Goal: Task Accomplishment & Management: Complete application form

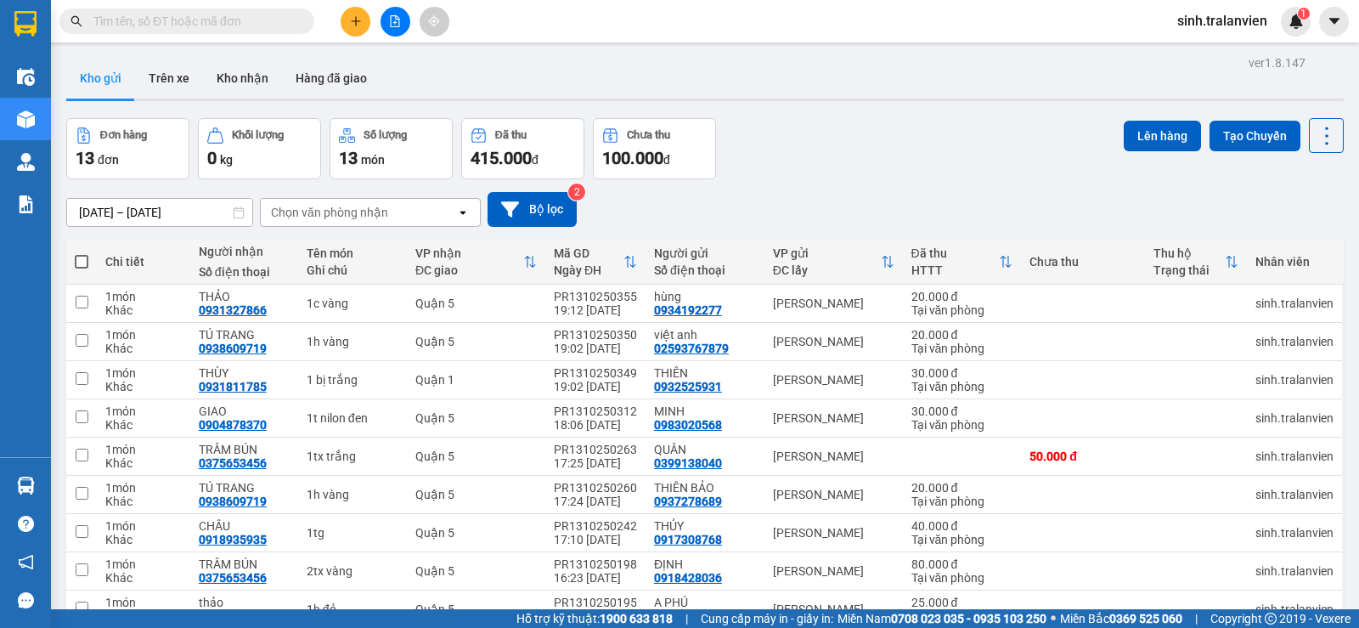
click at [346, 19] on button at bounding box center [356, 22] width 30 height 30
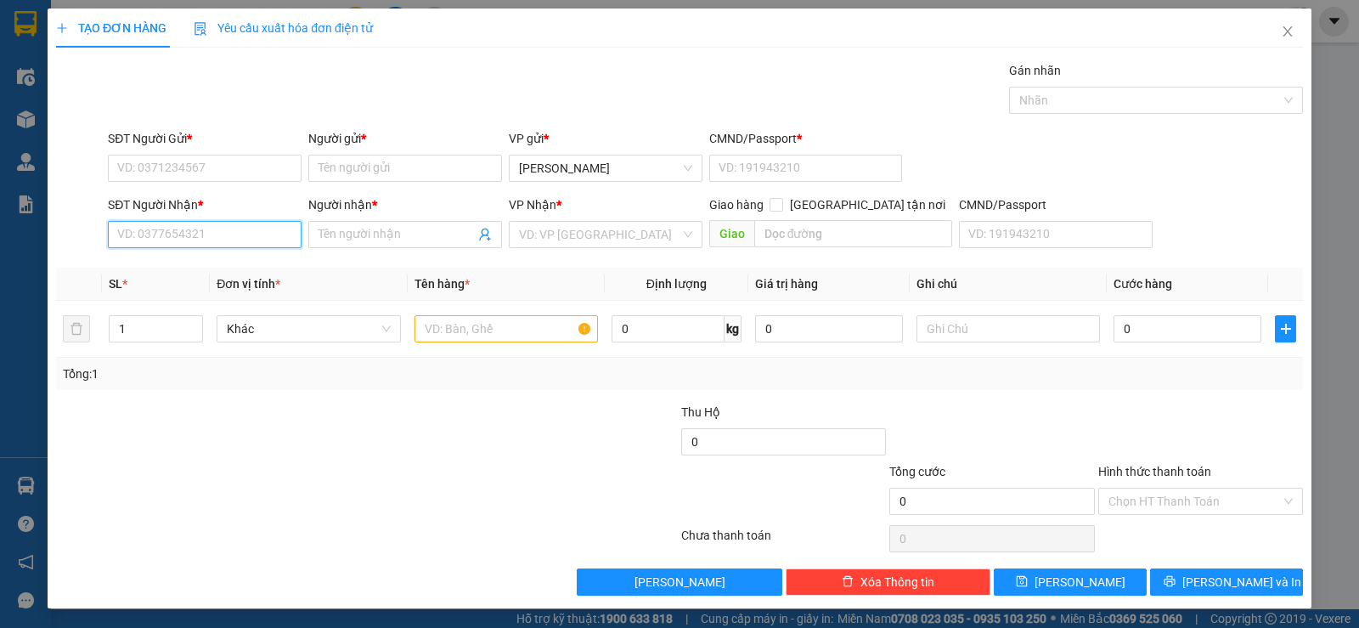
click at [223, 240] on input "SĐT Người Nhận *" at bounding box center [205, 234] width 194 height 27
type input "0964641112"
click at [358, 236] on input "Người nhận *" at bounding box center [396, 234] width 156 height 19
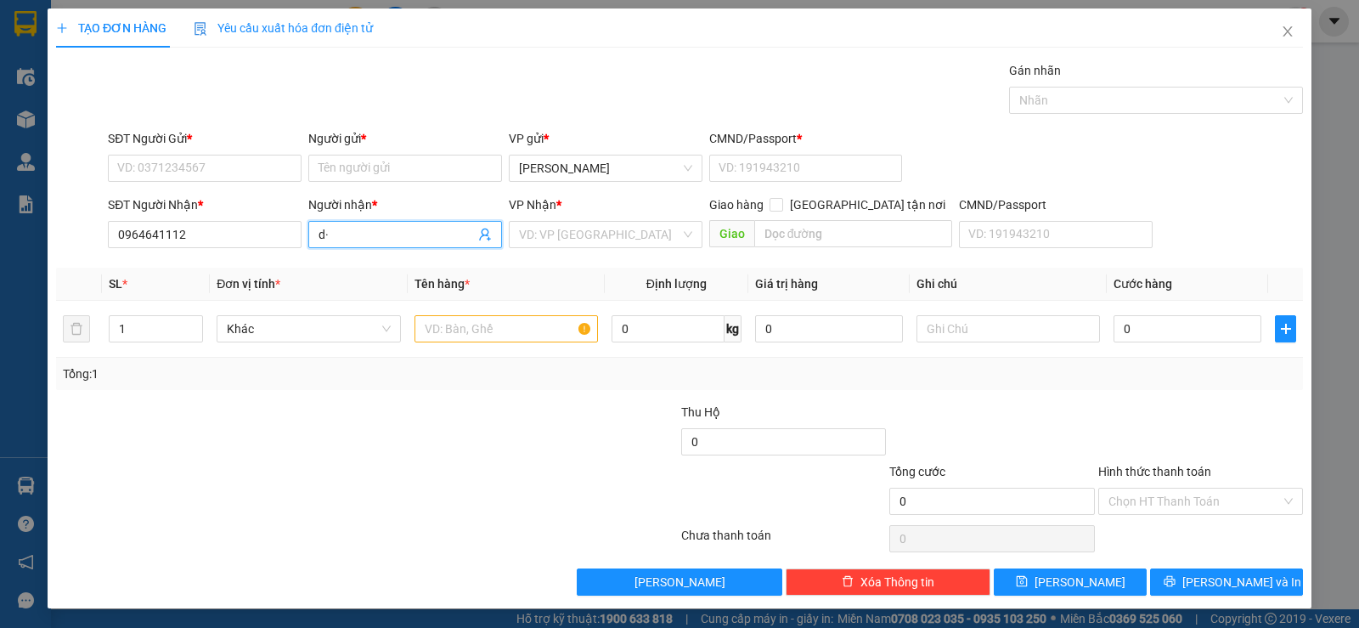
type input "d"
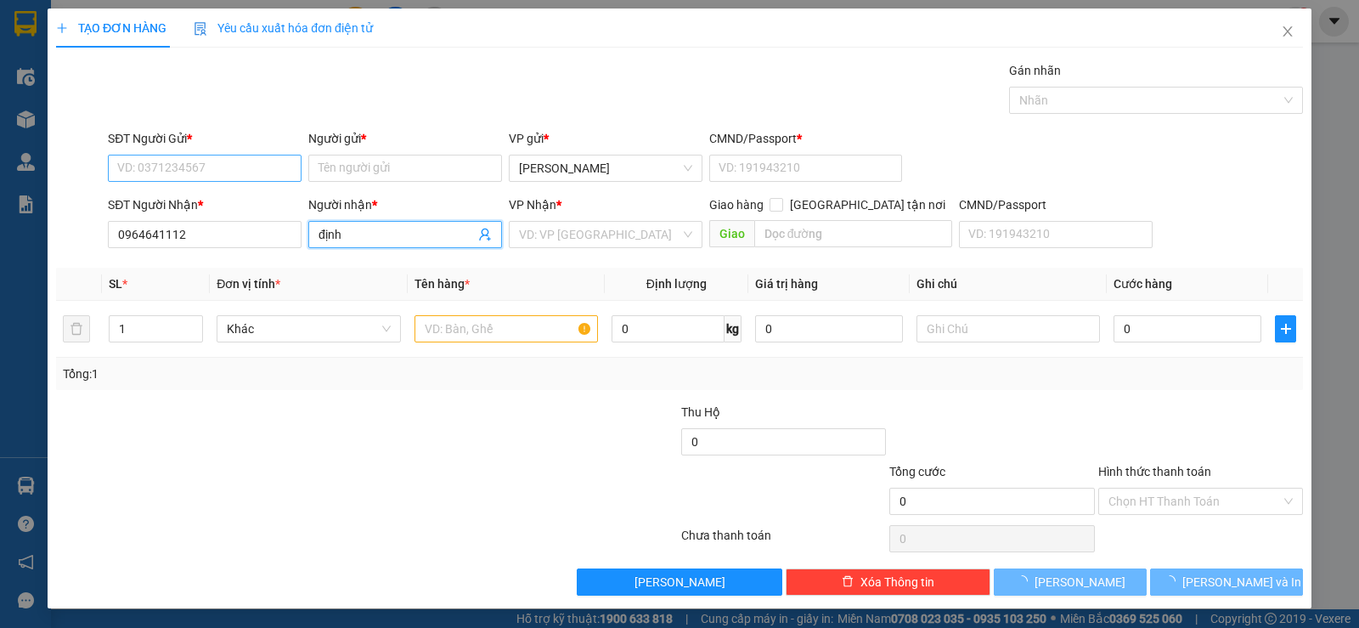
type input "định"
click at [208, 160] on input "SĐT Người Gửi *" at bounding box center [205, 168] width 194 height 27
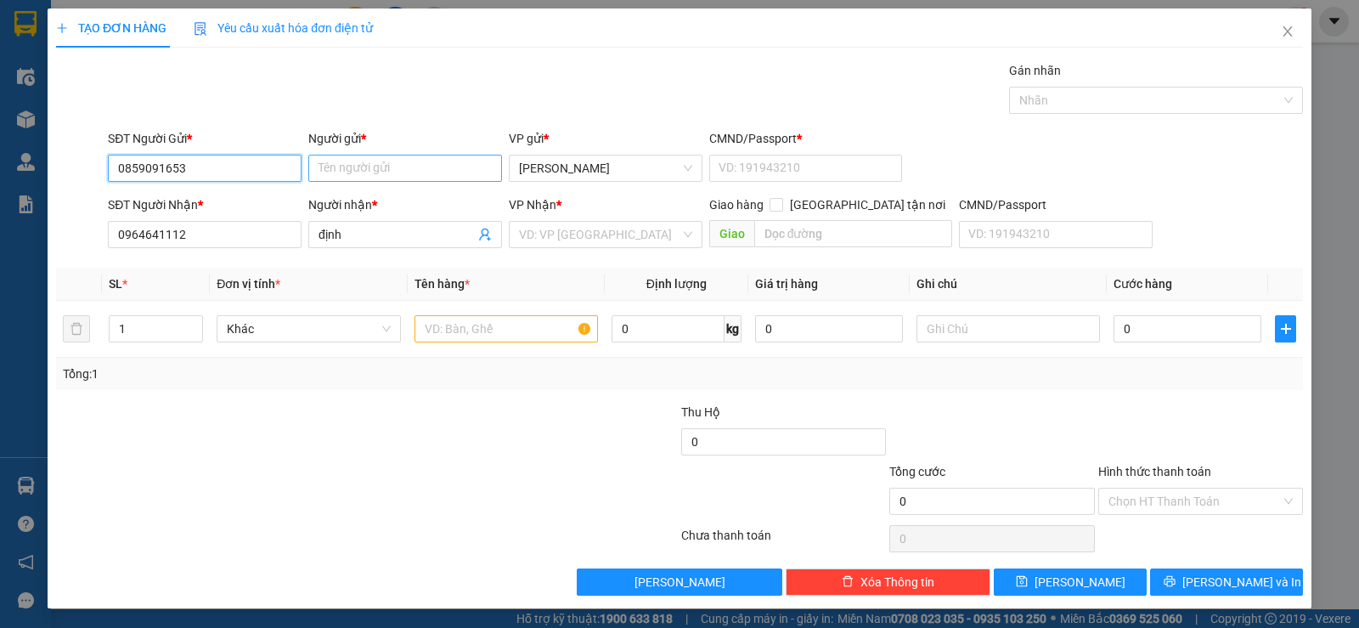
type input "0859091653"
click at [437, 181] on input "Người gửi *" at bounding box center [405, 168] width 194 height 27
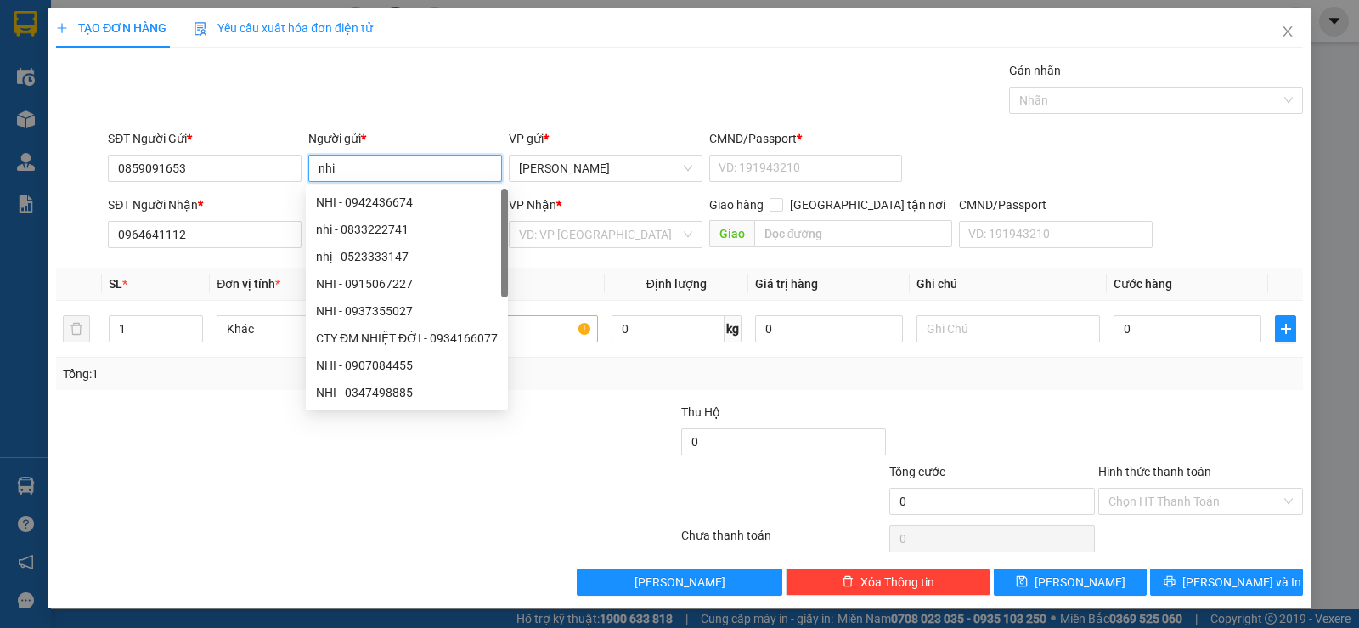
type input "nhi"
click at [442, 111] on div "Gán nhãn Nhãn" at bounding box center [705, 90] width 1202 height 59
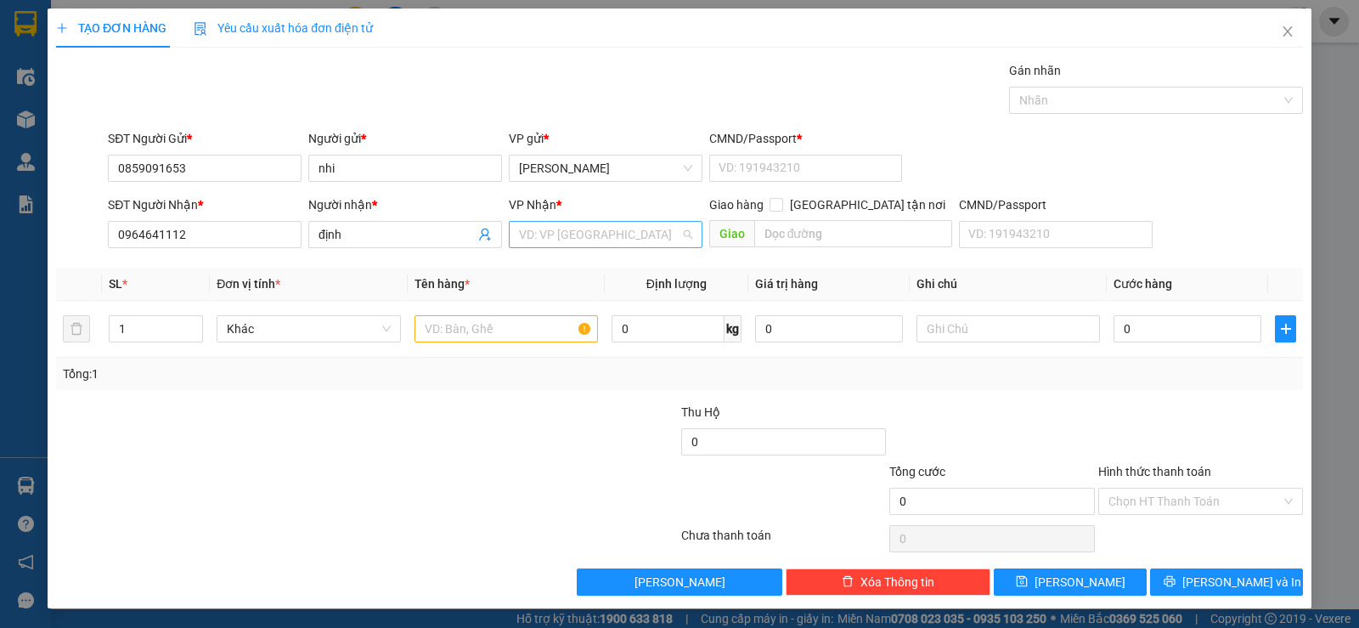
click at [580, 236] on input "search" at bounding box center [599, 234] width 161 height 25
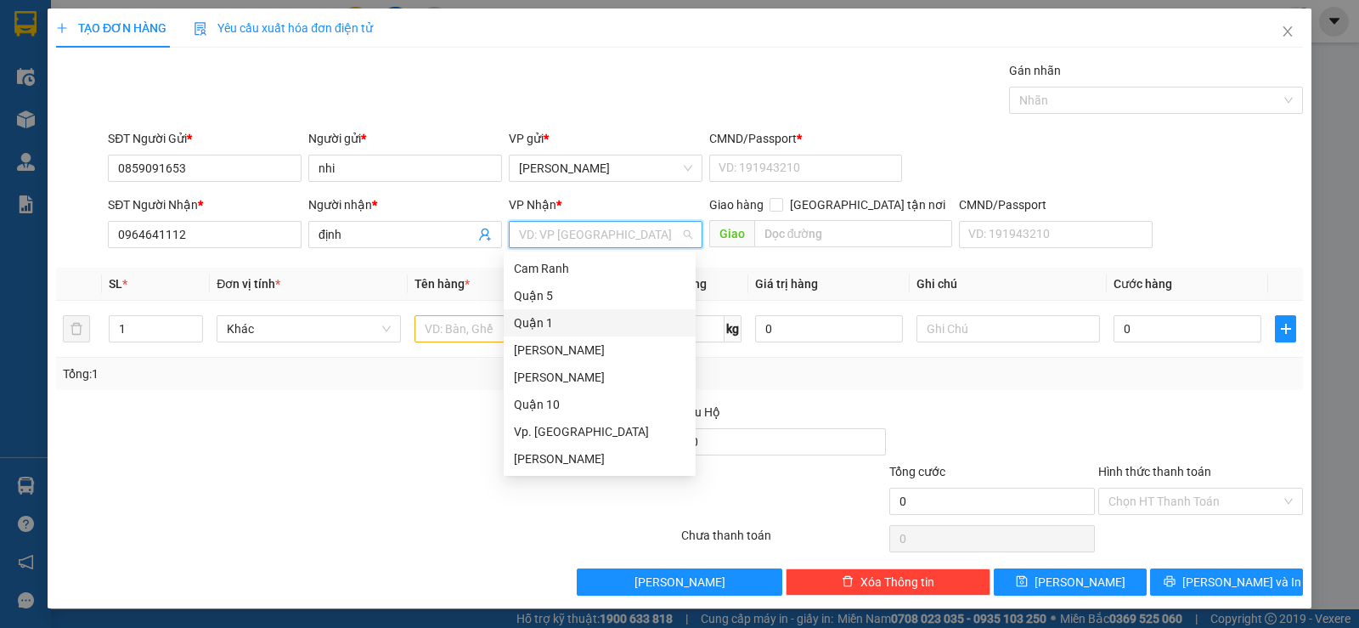
click at [562, 318] on div "Quận 1" at bounding box center [600, 322] width 172 height 19
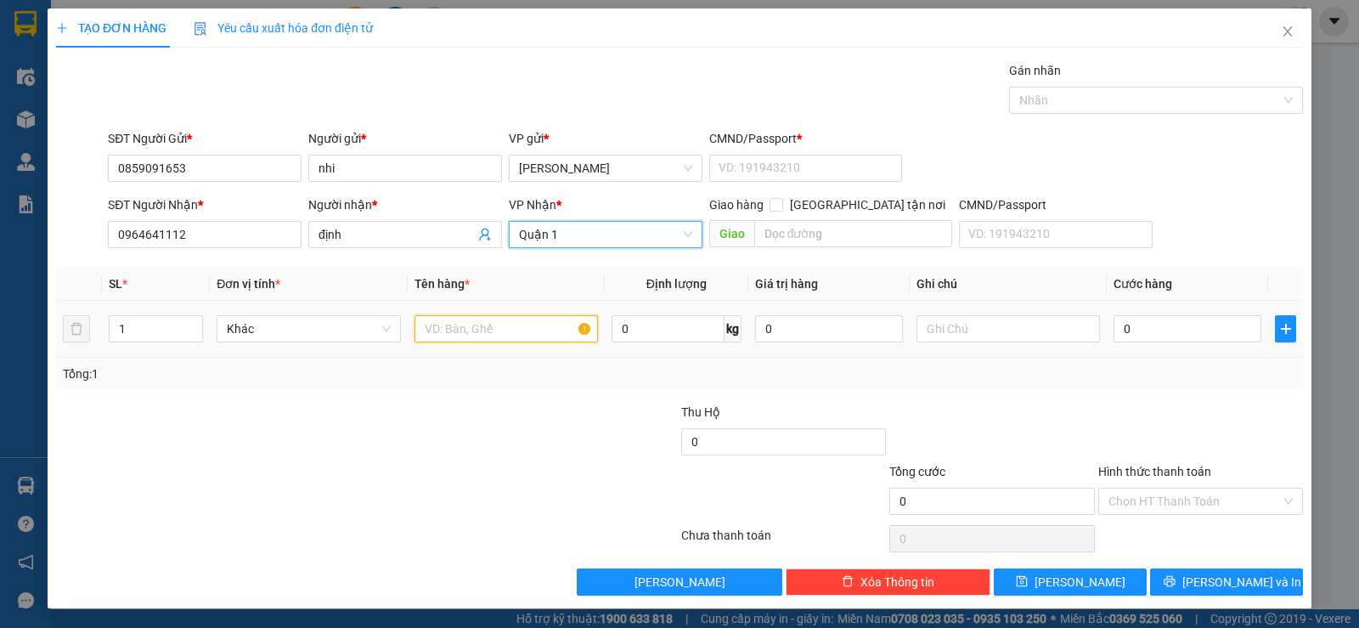
click at [475, 325] on input "text" at bounding box center [505, 328] width 183 height 27
click at [492, 331] on input "text" at bounding box center [505, 328] width 183 height 27
click at [486, 334] on input "text" at bounding box center [505, 328] width 183 height 27
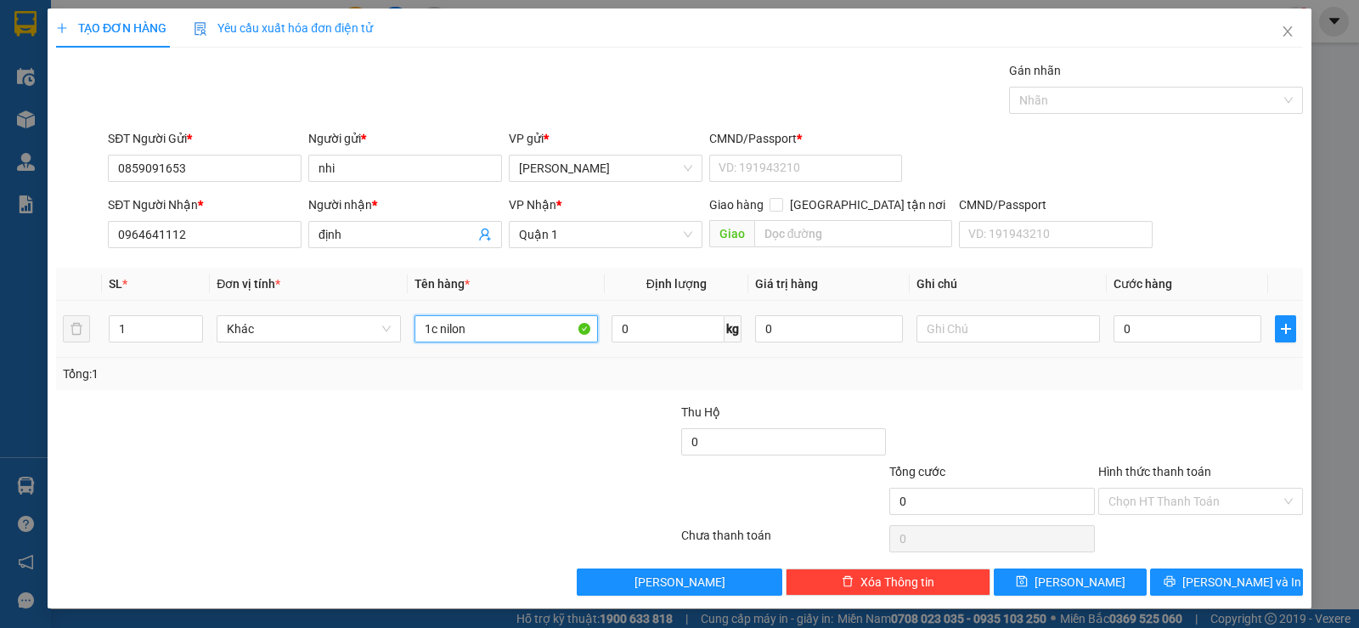
type input "1c nilon"
type input "2"
type input "20"
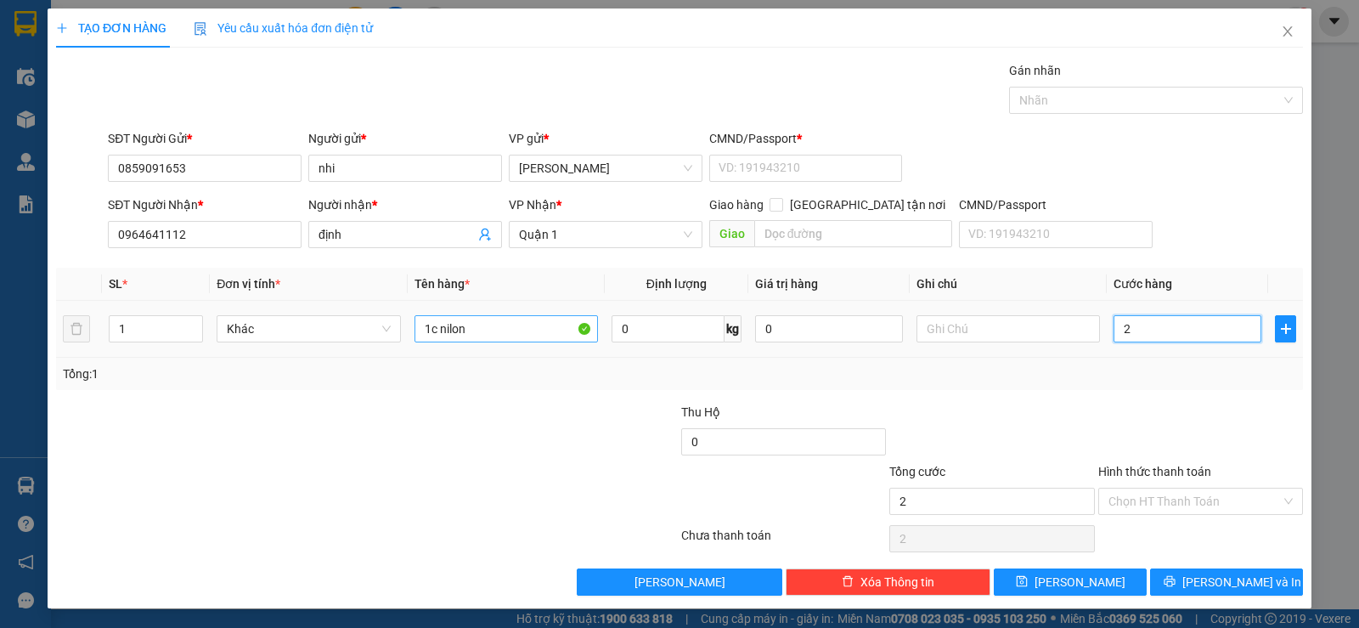
type input "20"
type input "20.000"
click at [1080, 447] on div at bounding box center [991, 431] width 208 height 59
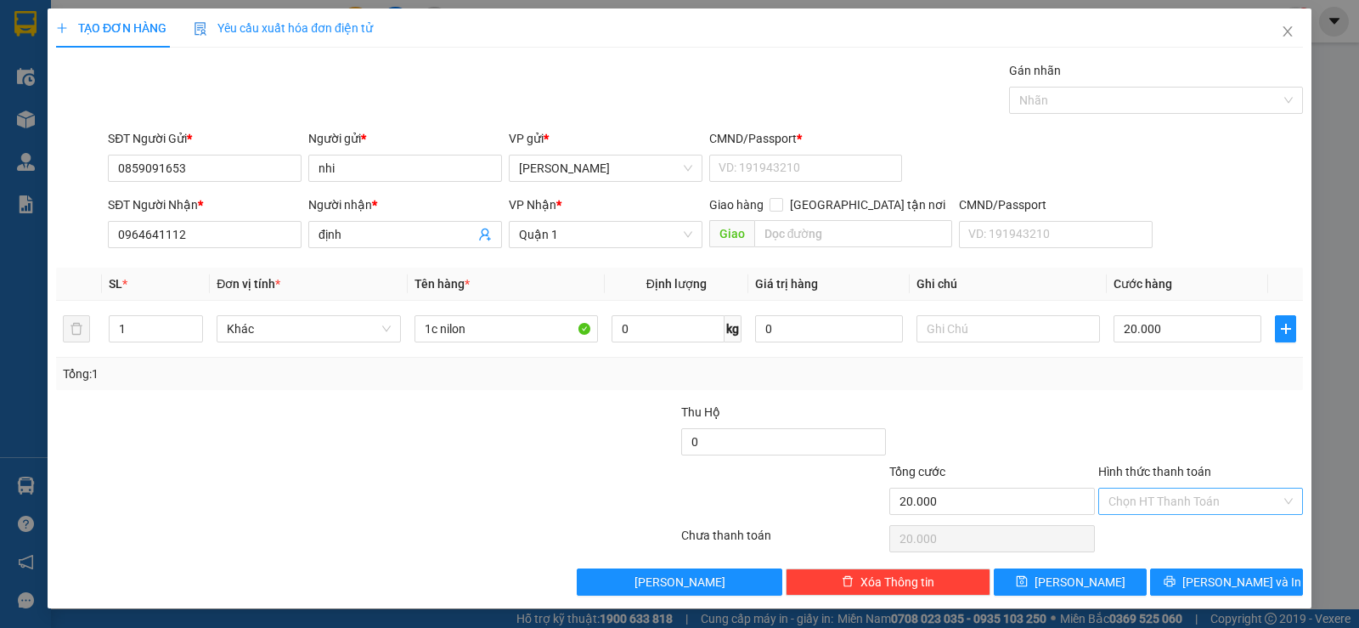
click at [1168, 514] on div "Chọn HT Thanh Toán" at bounding box center [1200, 500] width 205 height 27
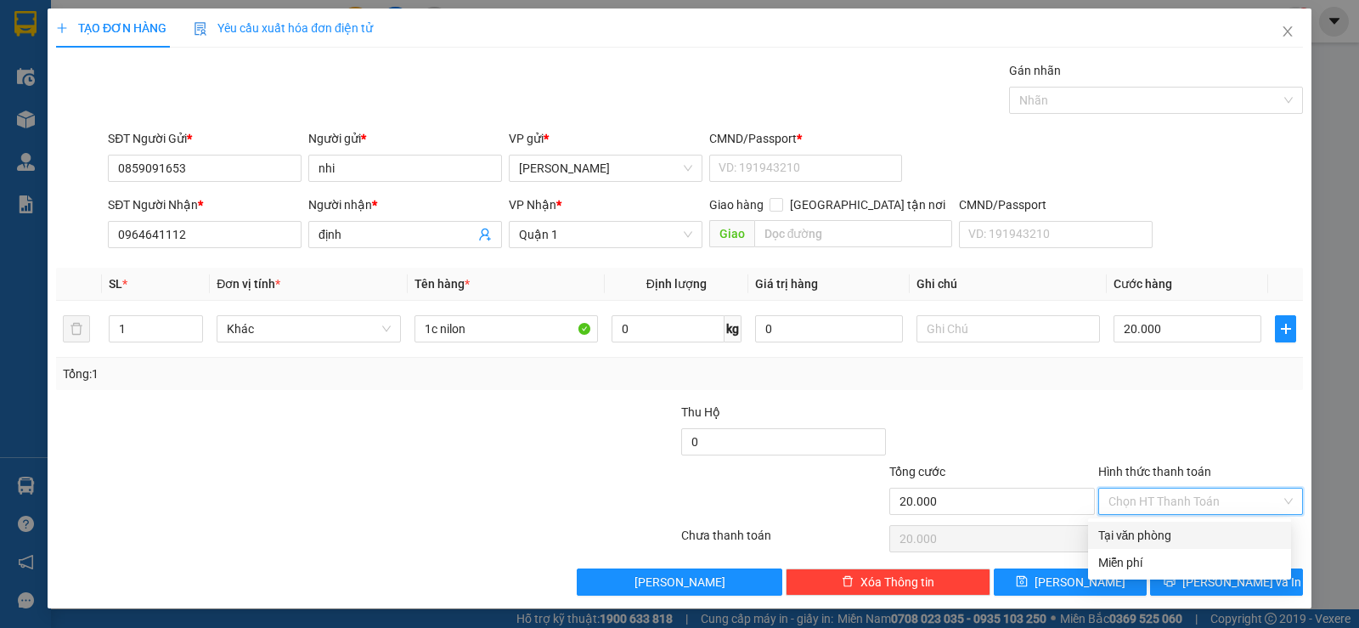
click at [1169, 537] on div "Tại văn phòng" at bounding box center [1189, 535] width 183 height 19
type input "0"
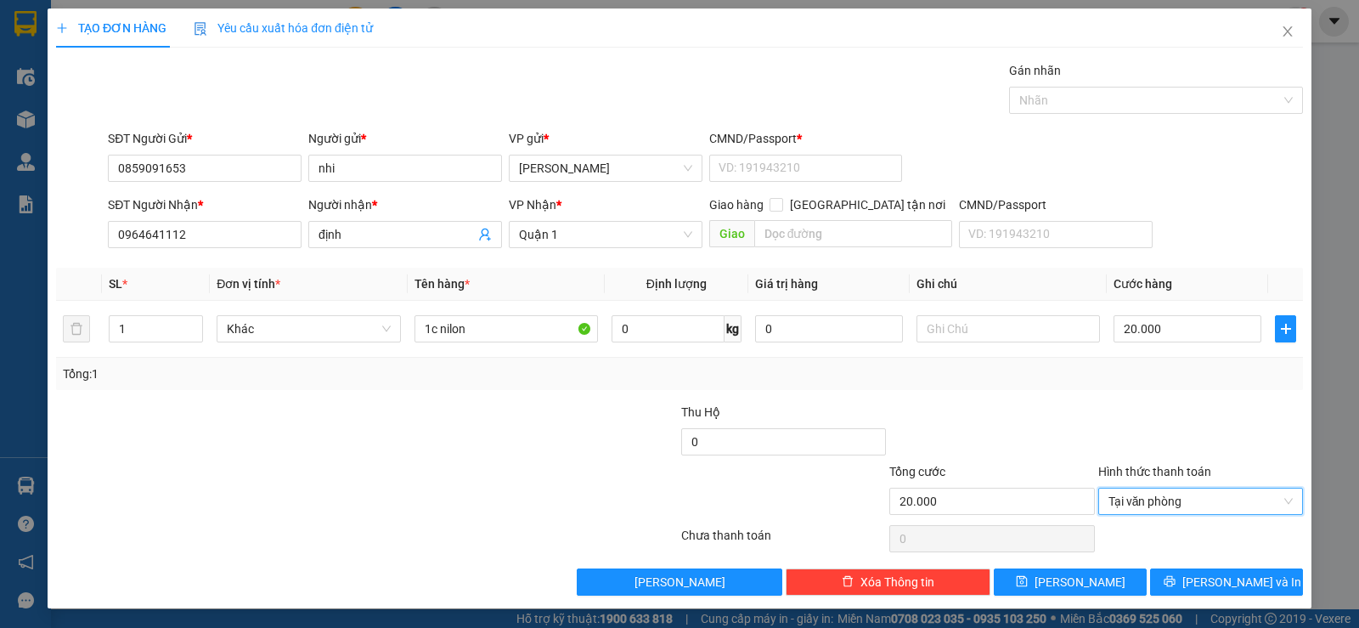
click at [1096, 420] on div at bounding box center [1200, 431] width 208 height 59
click at [1219, 588] on span "[PERSON_NAME] và In" at bounding box center [1241, 581] width 119 height 19
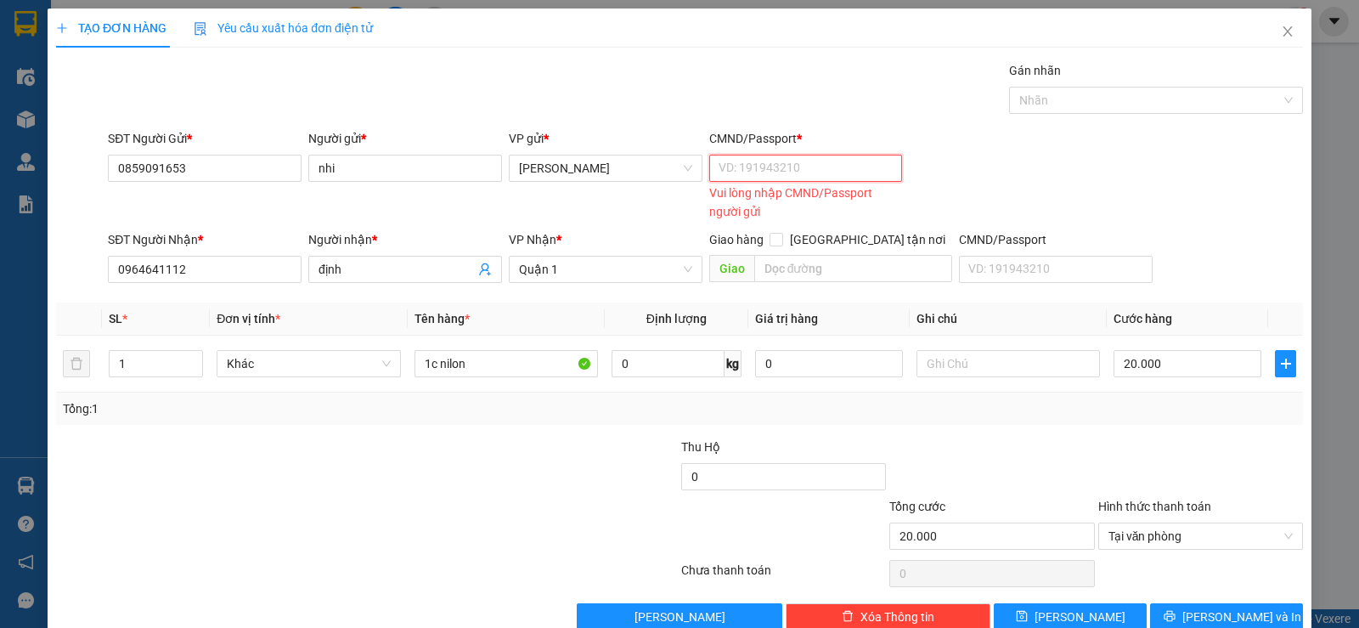
click at [775, 160] on input "CMND/Passport *" at bounding box center [806, 168] width 194 height 27
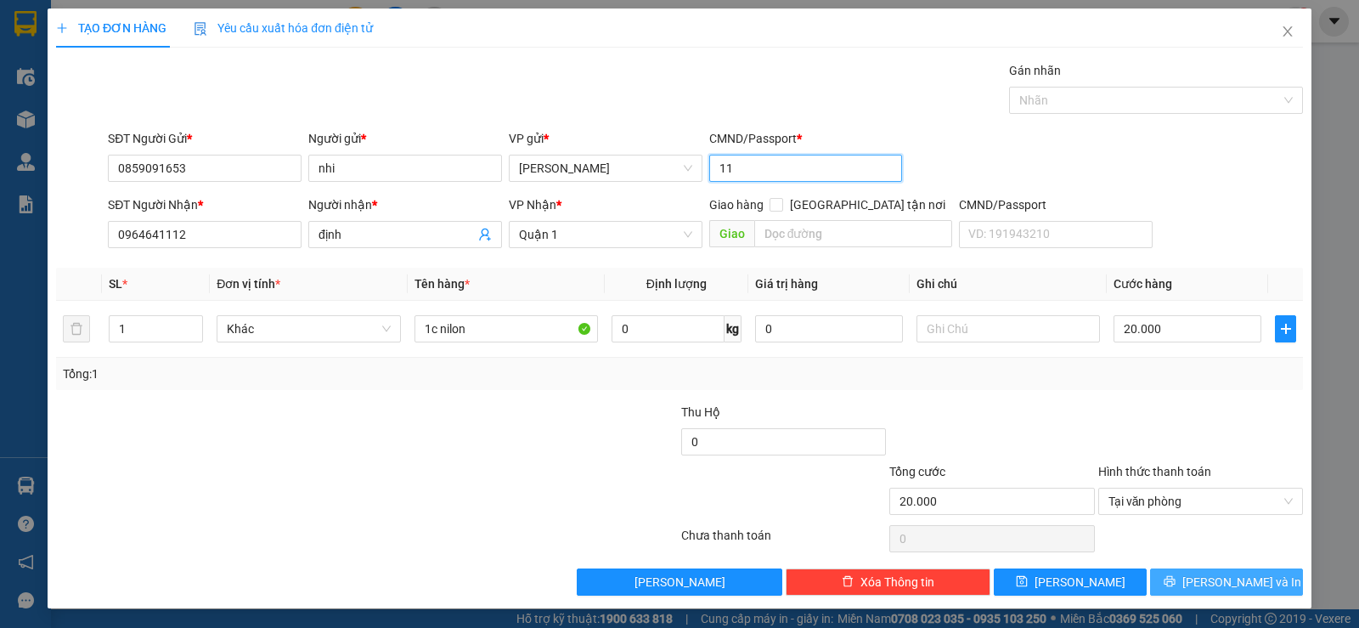
type input "11"
click at [1206, 578] on span "[PERSON_NAME] và In" at bounding box center [1241, 581] width 119 height 19
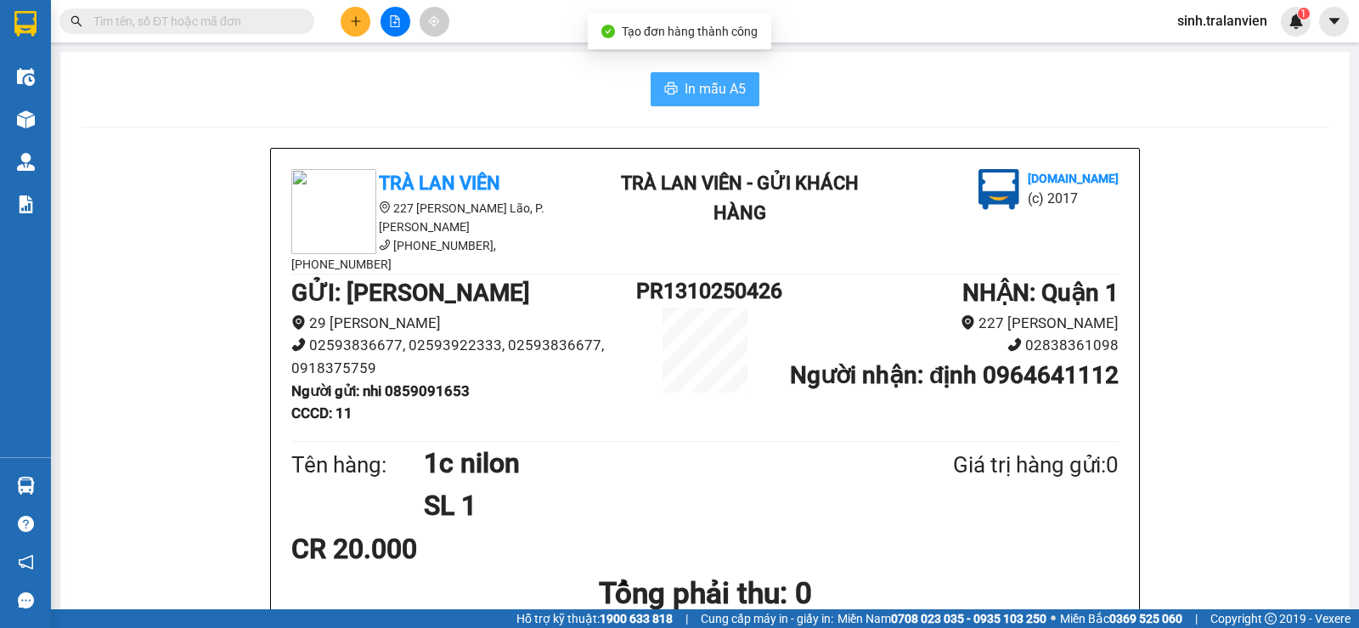
click at [706, 87] on span "In mẫu A5" at bounding box center [714, 88] width 61 height 21
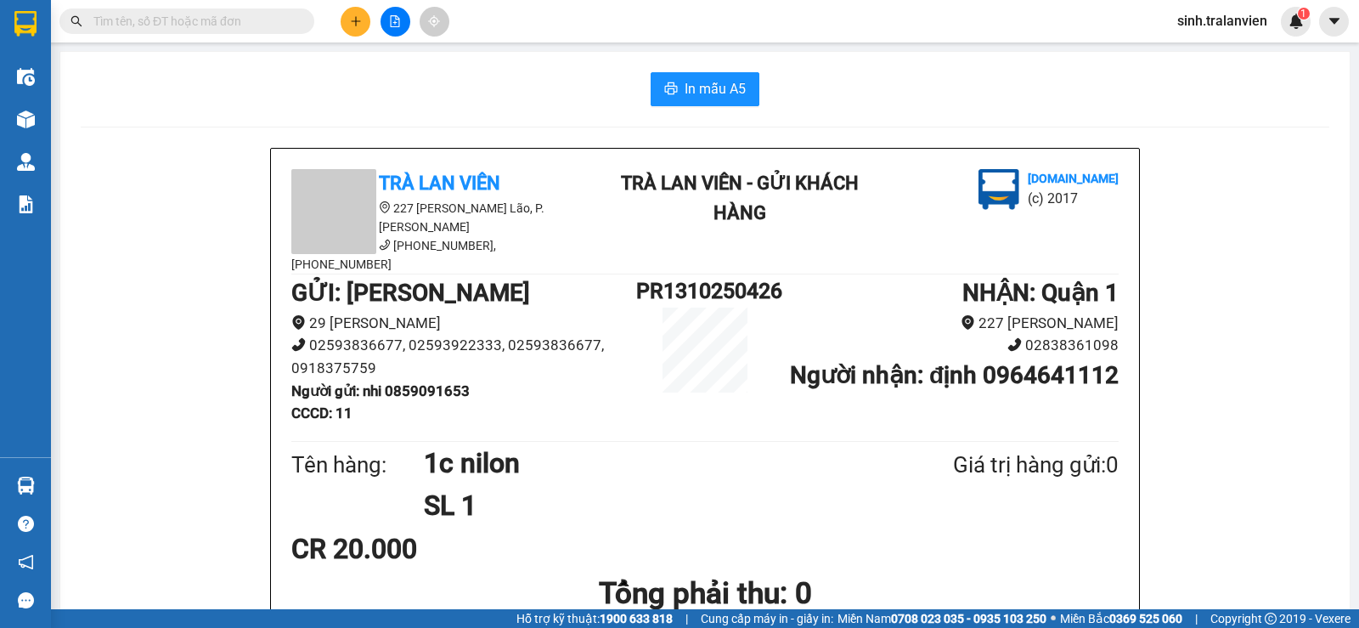
drag, startPoint x: 1015, startPoint y: 527, endPoint x: 936, endPoint y: 364, distance: 181.2
drag, startPoint x: 936, startPoint y: 364, endPoint x: 80, endPoint y: 120, distance: 890.2
click at [21, 122] on img at bounding box center [26, 119] width 18 height 18
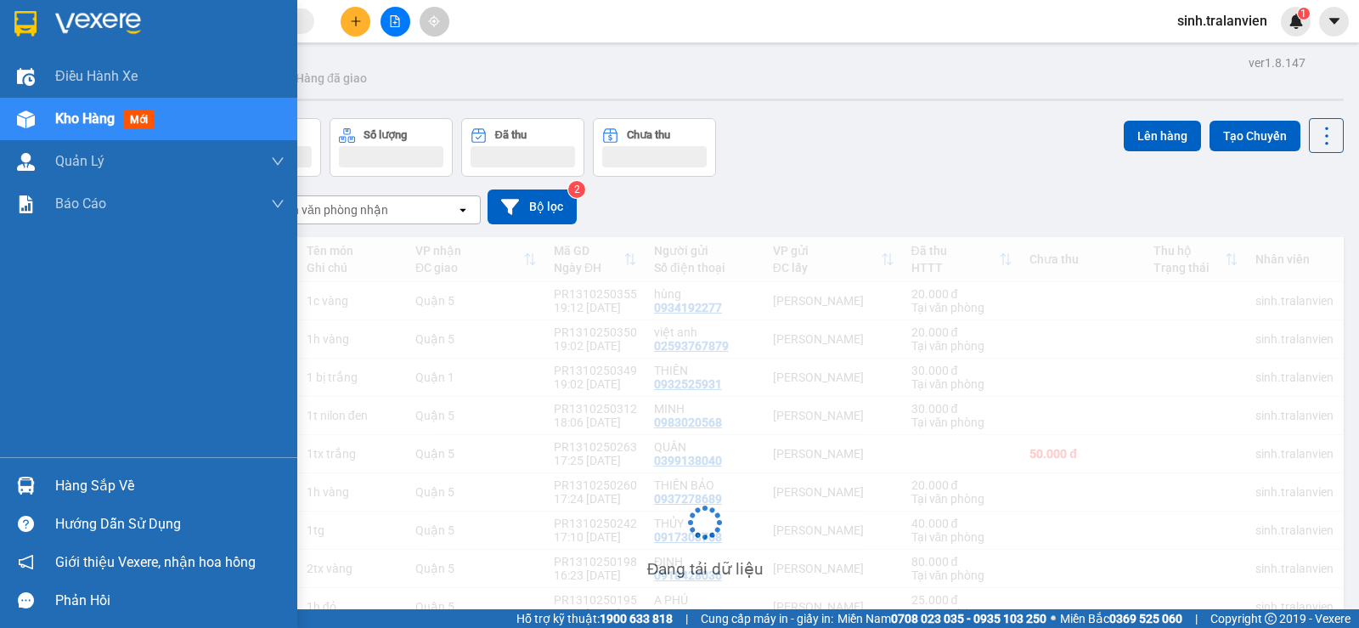
click at [82, 119] on span "Kho hàng" at bounding box center [84, 118] width 59 height 16
